Goal: Task Accomplishment & Management: Manage account settings

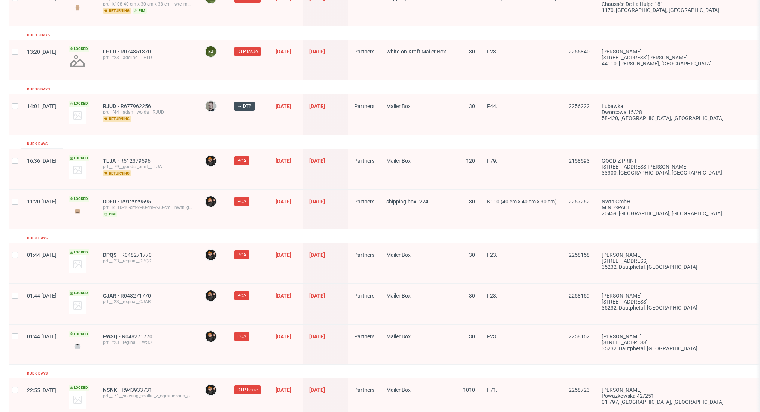
scroll to position [1046, 0]
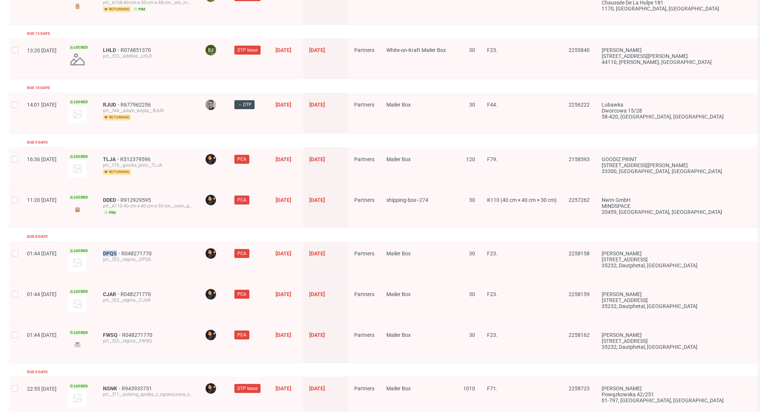
drag, startPoint x: 134, startPoint y: 254, endPoint x: 134, endPoint y: 264, distance: 9.7
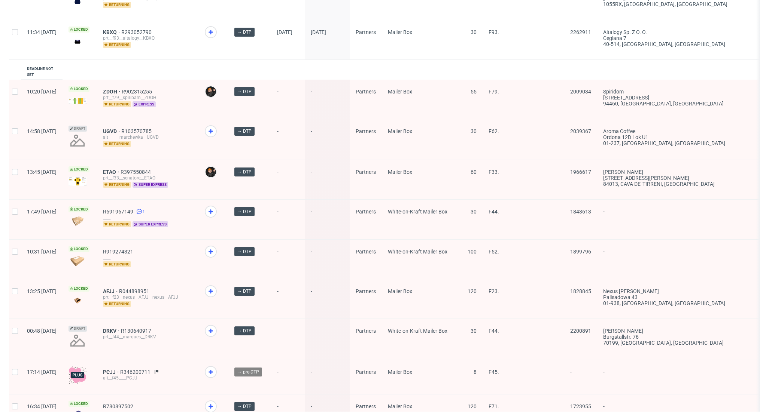
scroll to position [988, 0]
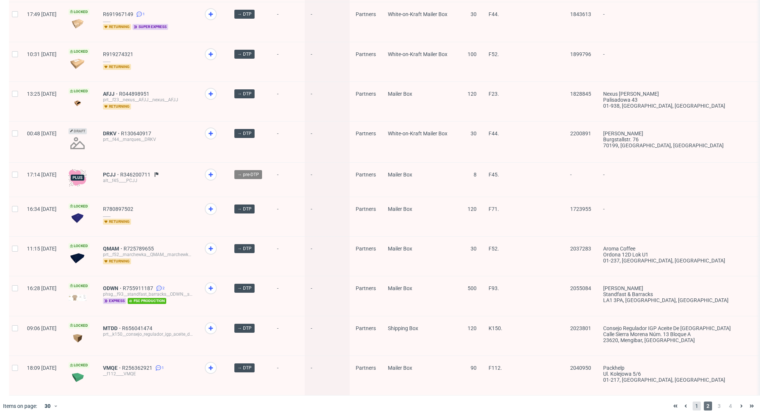
click at [692, 402] on span "1" at bounding box center [696, 406] width 8 height 9
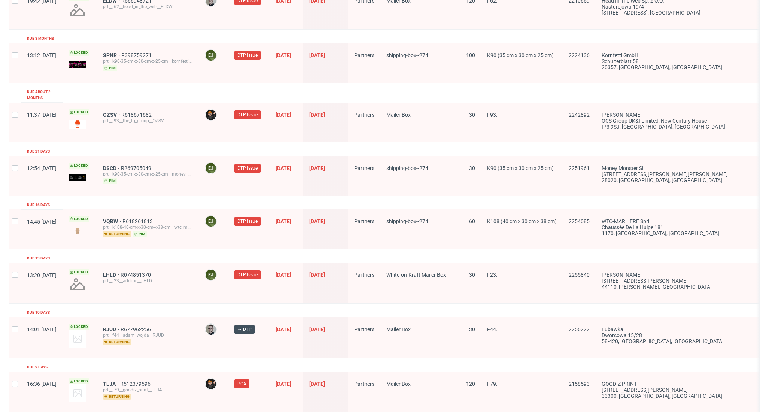
scroll to position [1137, 0]
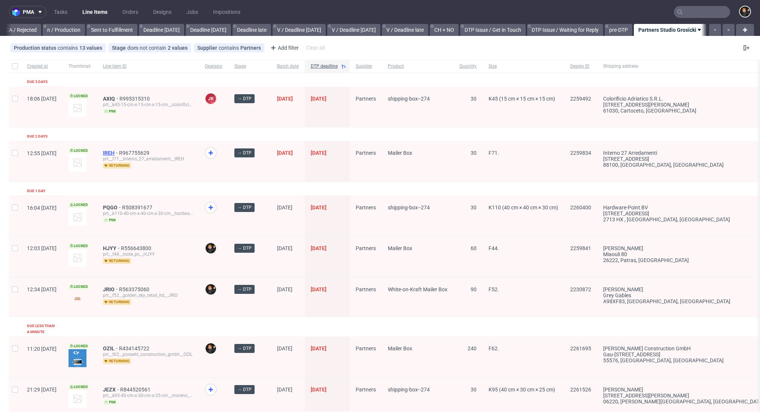
click at [119, 152] on span "IREH" at bounding box center [111, 153] width 16 height 6
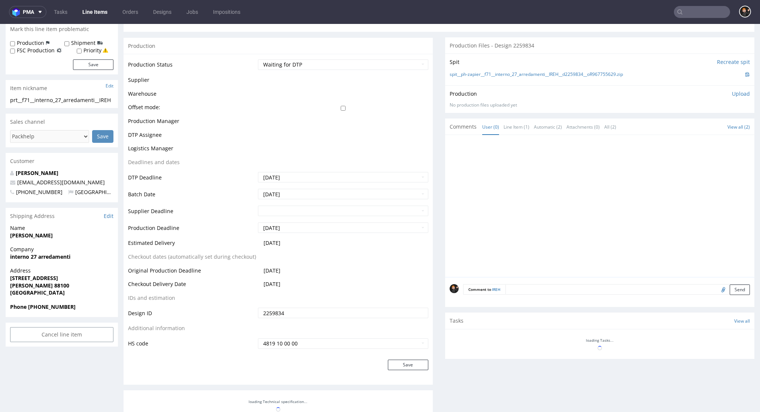
scroll to position [2, 0]
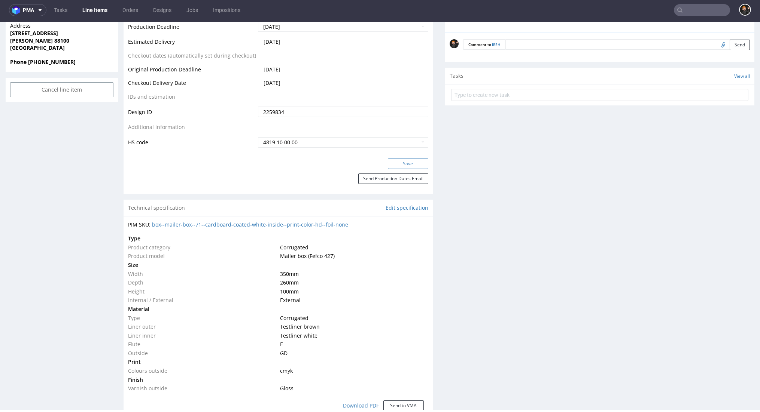
click at [406, 169] on button "Save" at bounding box center [408, 164] width 40 height 10
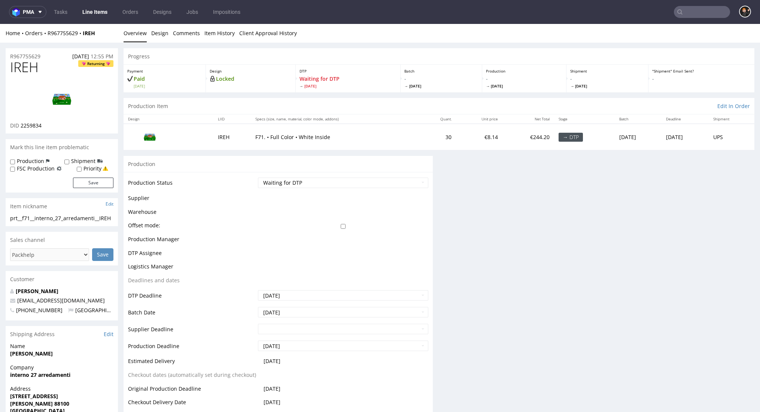
scroll to position [0, 0]
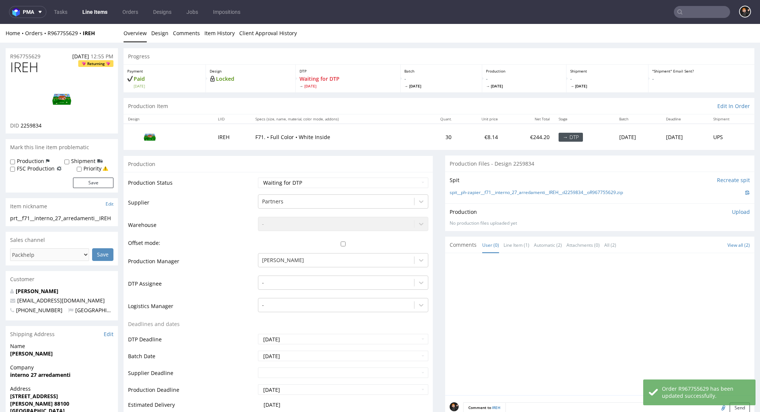
click at [30, 67] on span "IREH" at bounding box center [24, 67] width 28 height 15
copy span "IREH"
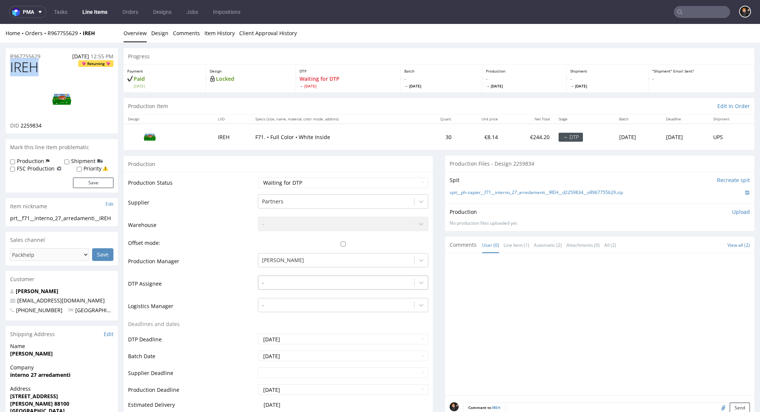
click at [283, 286] on div "-" at bounding box center [343, 281] width 170 height 10
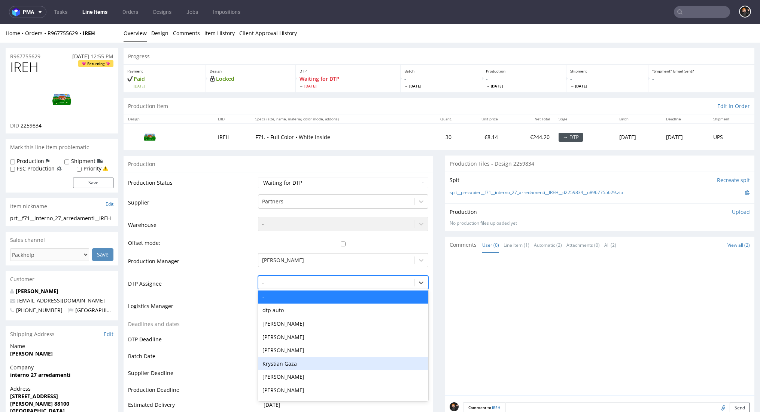
click at [297, 371] on div "Dominik Grosicki" at bounding box center [343, 377] width 170 height 13
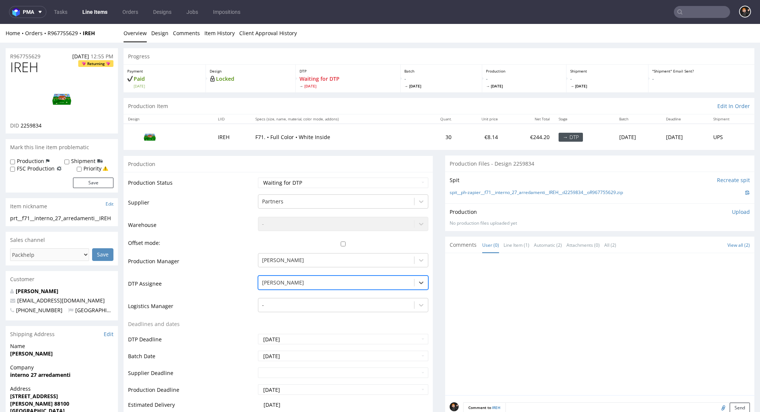
click at [286, 189] on td "Waiting for Artwork Waiting for Diecut Waiting for Mockup Waiting for DTP Waiti…" at bounding box center [342, 185] width 172 height 17
select select "dtp_in_process"
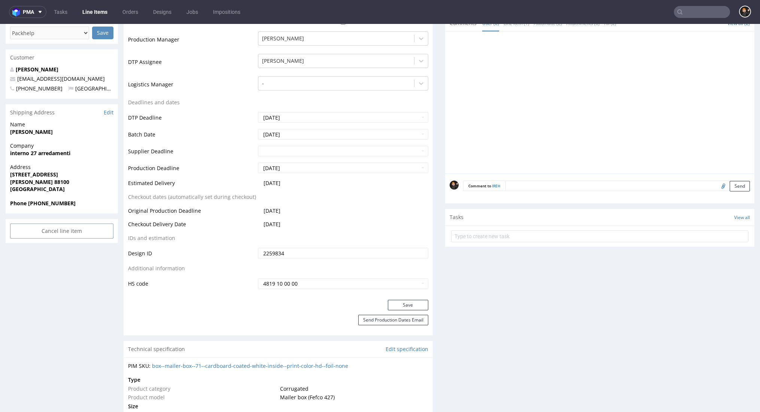
scroll to position [329, 0]
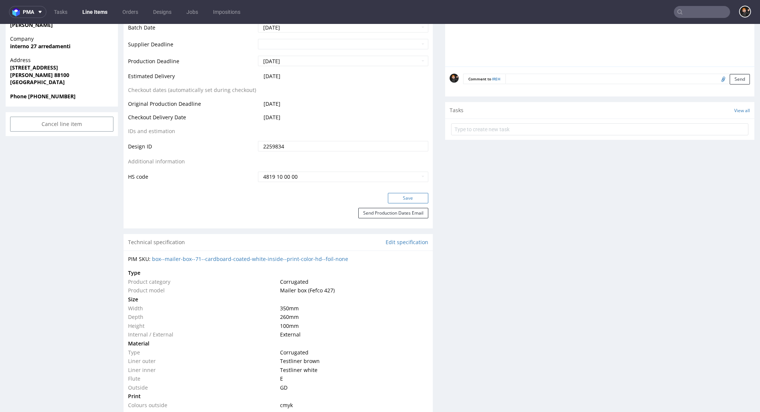
click at [401, 194] on button "Save" at bounding box center [408, 198] width 40 height 10
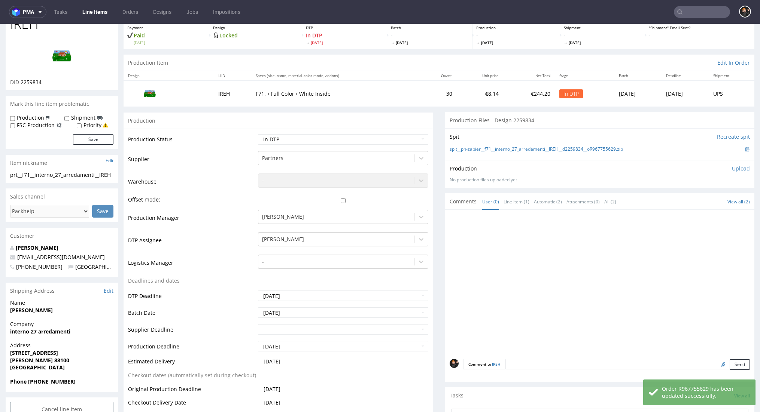
scroll to position [0, 0]
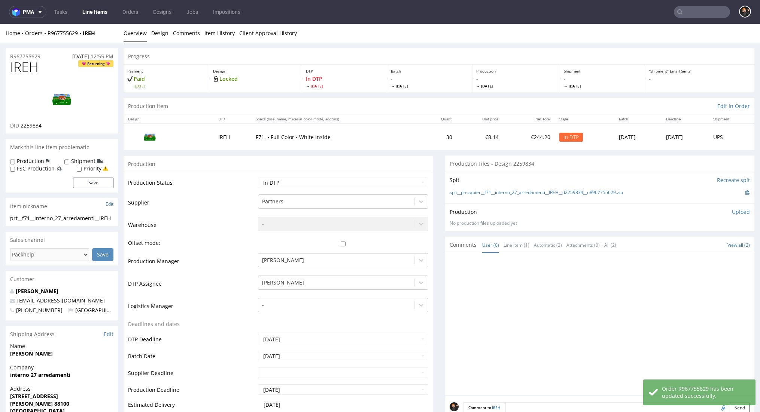
click at [13, 69] on span "IREH" at bounding box center [24, 67] width 28 height 15
copy span "IREH"
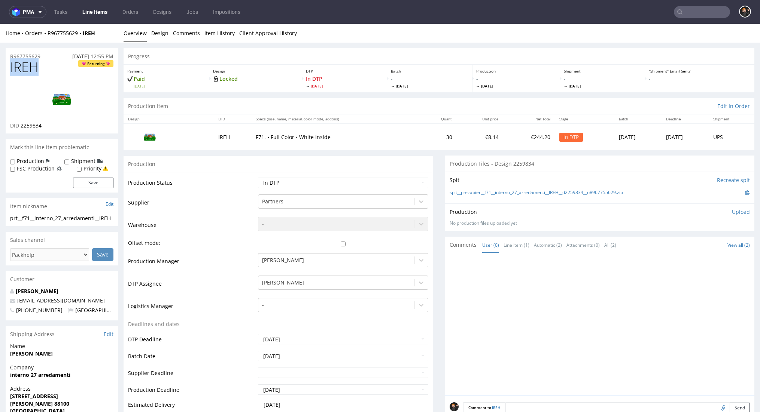
click at [83, 98] on img at bounding box center [62, 99] width 60 height 34
click at [70, 97] on img at bounding box center [62, 99] width 60 height 34
